Goal: Check status: Check status

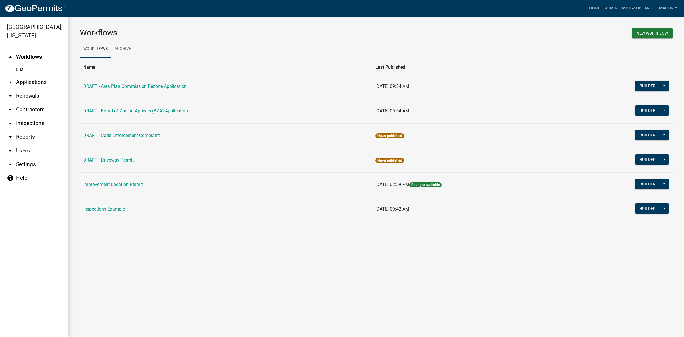
click at [27, 81] on link "arrow_drop_down Applications" at bounding box center [34, 82] width 68 height 14
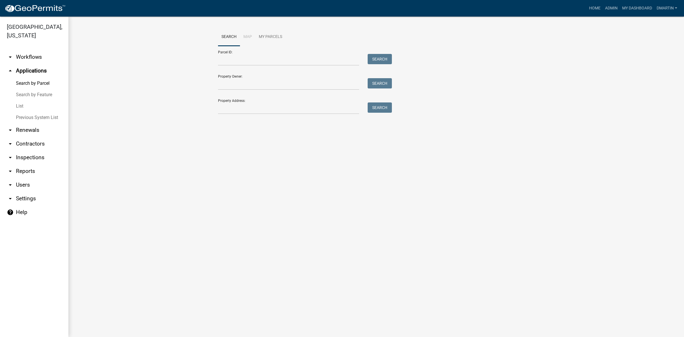
click at [21, 105] on link "List" at bounding box center [34, 105] width 68 height 11
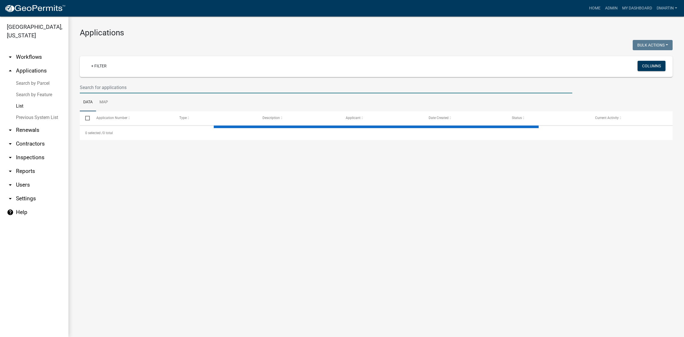
click at [104, 89] on input "text" at bounding box center [326, 88] width 493 height 12
select select "3: 100"
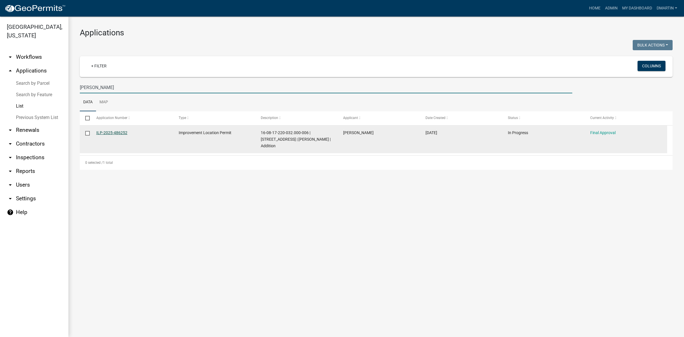
type input "[PERSON_NAME]"
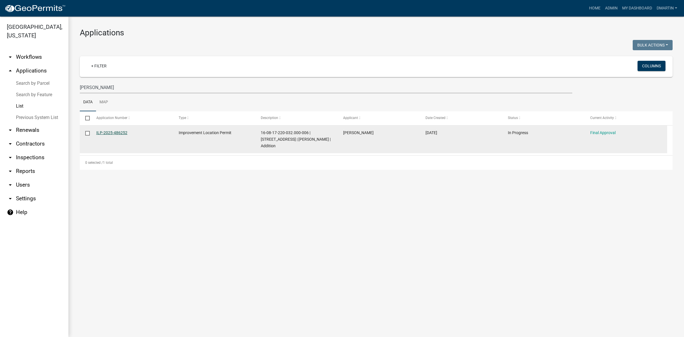
click at [123, 133] on link "ILP-2025-486252" at bounding box center [111, 132] width 31 height 5
